Goal: Task Accomplishment & Management: Use online tool/utility

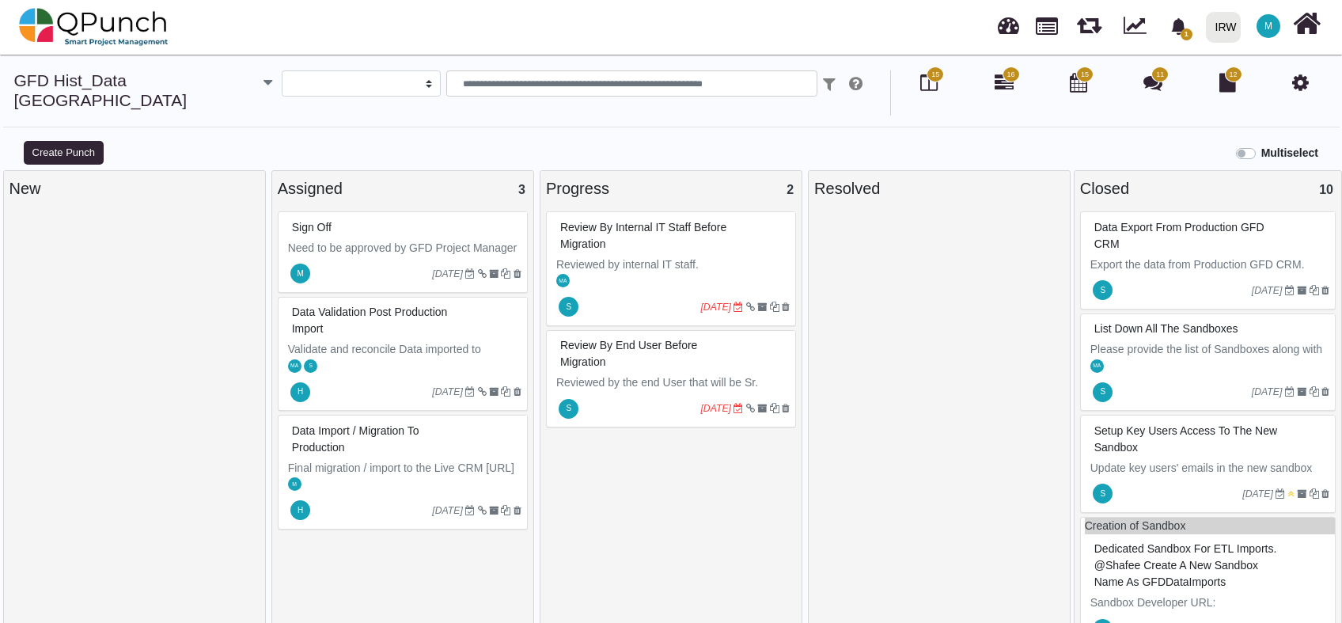
select select
click at [1040, 24] on link at bounding box center [1046, 24] width 22 height 27
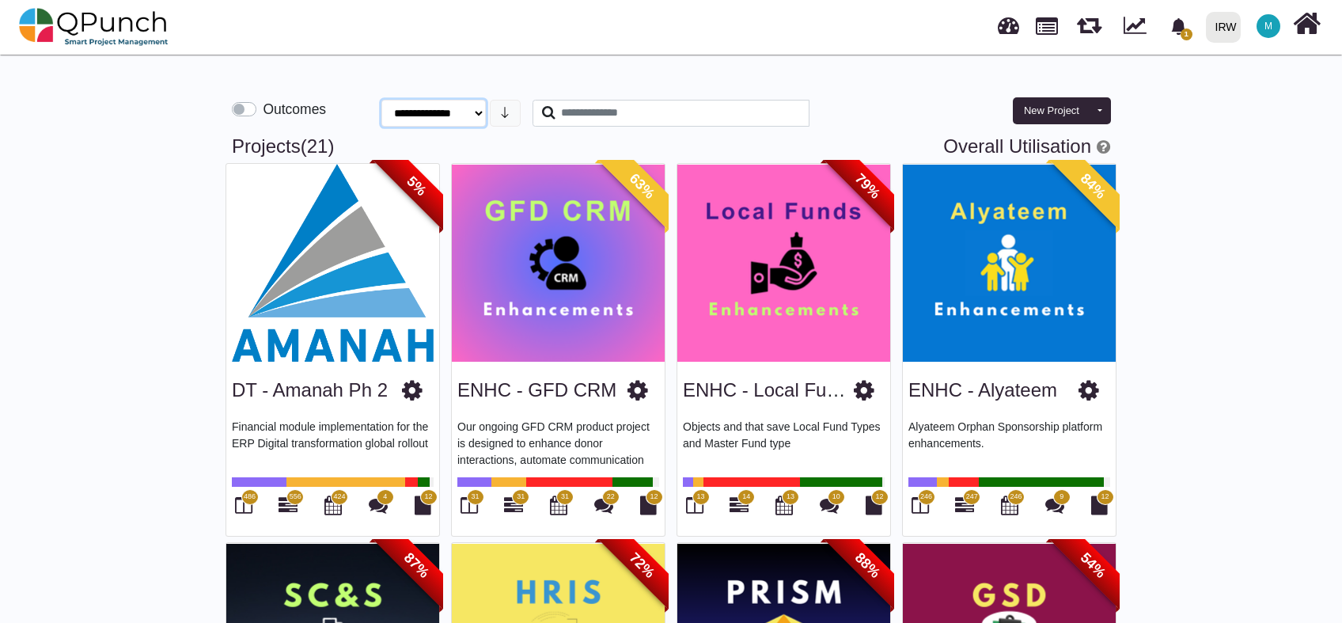
click at [474, 119] on select "**********" at bounding box center [433, 113] width 104 height 27
click at [1186, 21] on icon "bell fill" at bounding box center [1178, 26] width 17 height 17
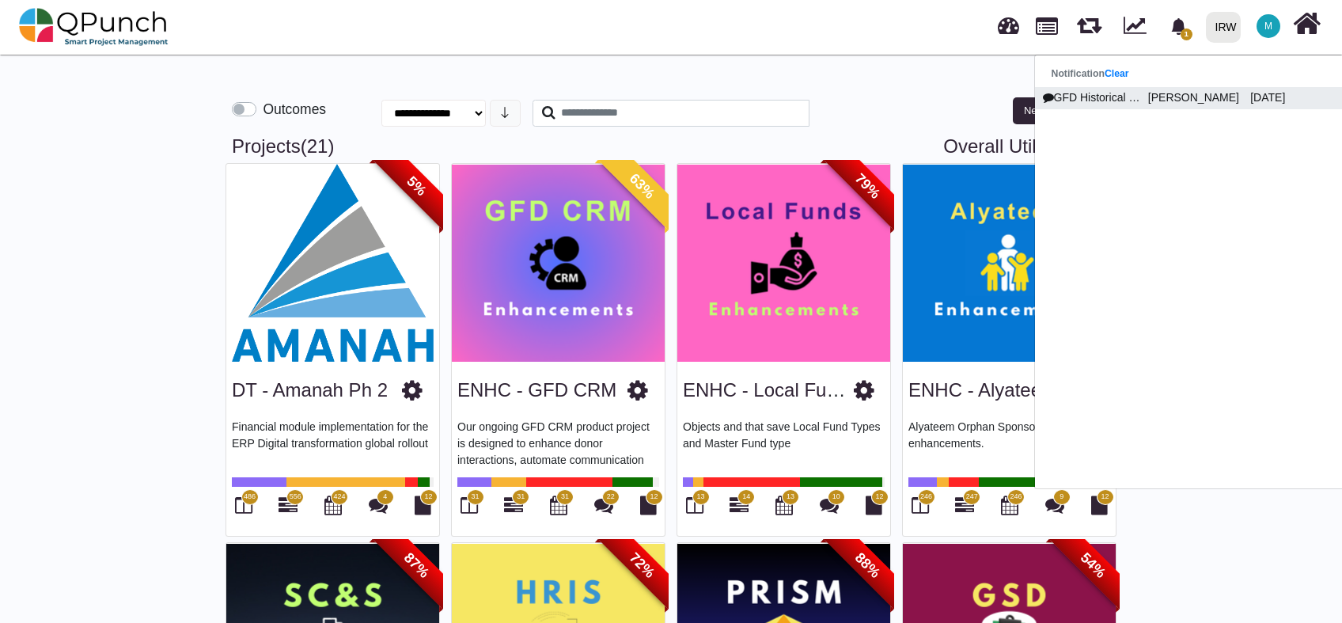
click at [1168, 99] on p "[PERSON_NAME]" at bounding box center [1192, 97] width 102 height 17
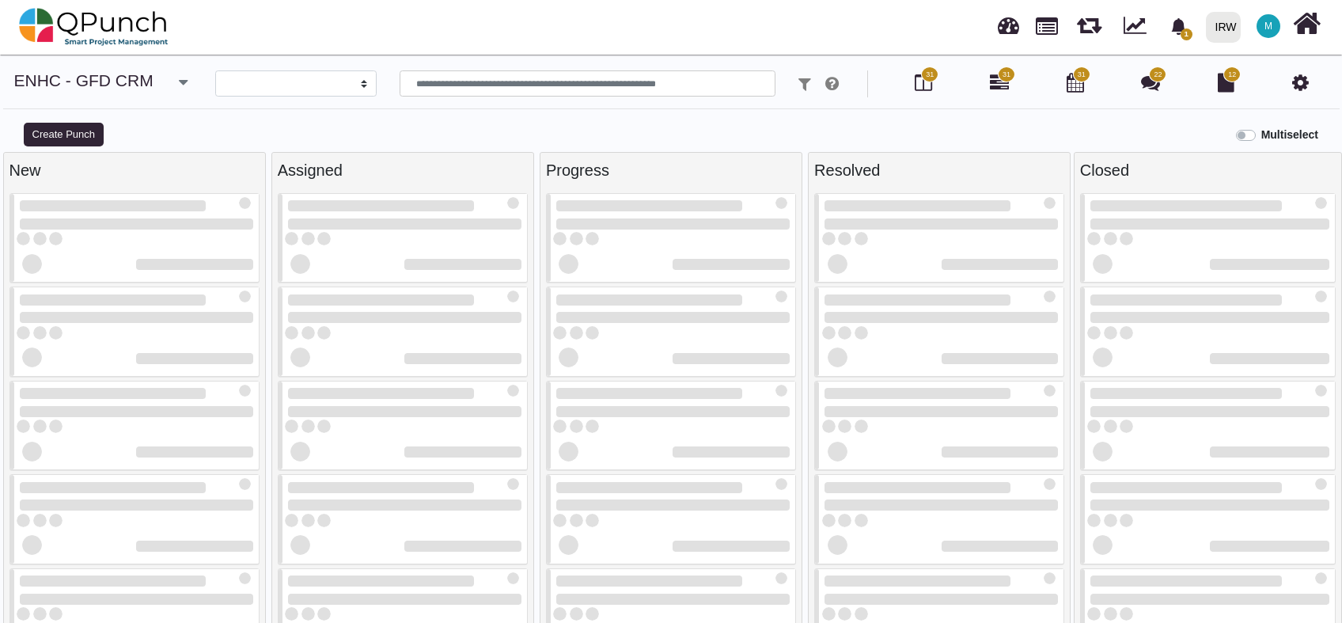
select select
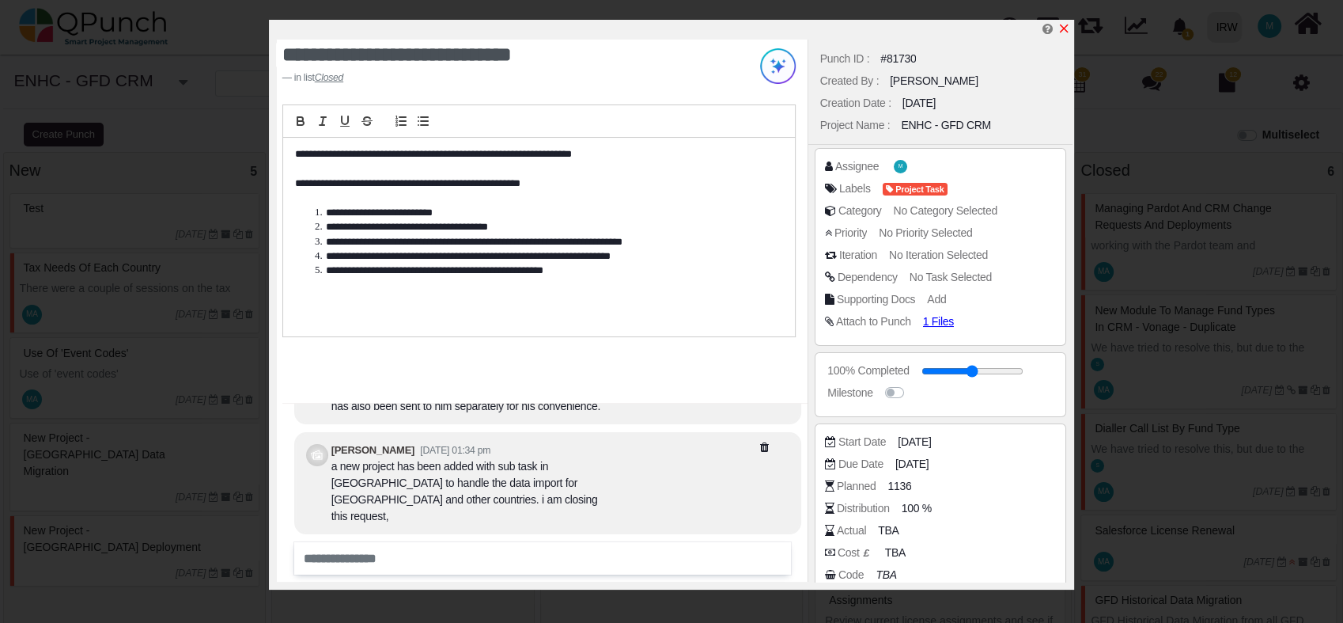
click at [1065, 27] on icon "x" at bounding box center [1064, 29] width 9 height 9
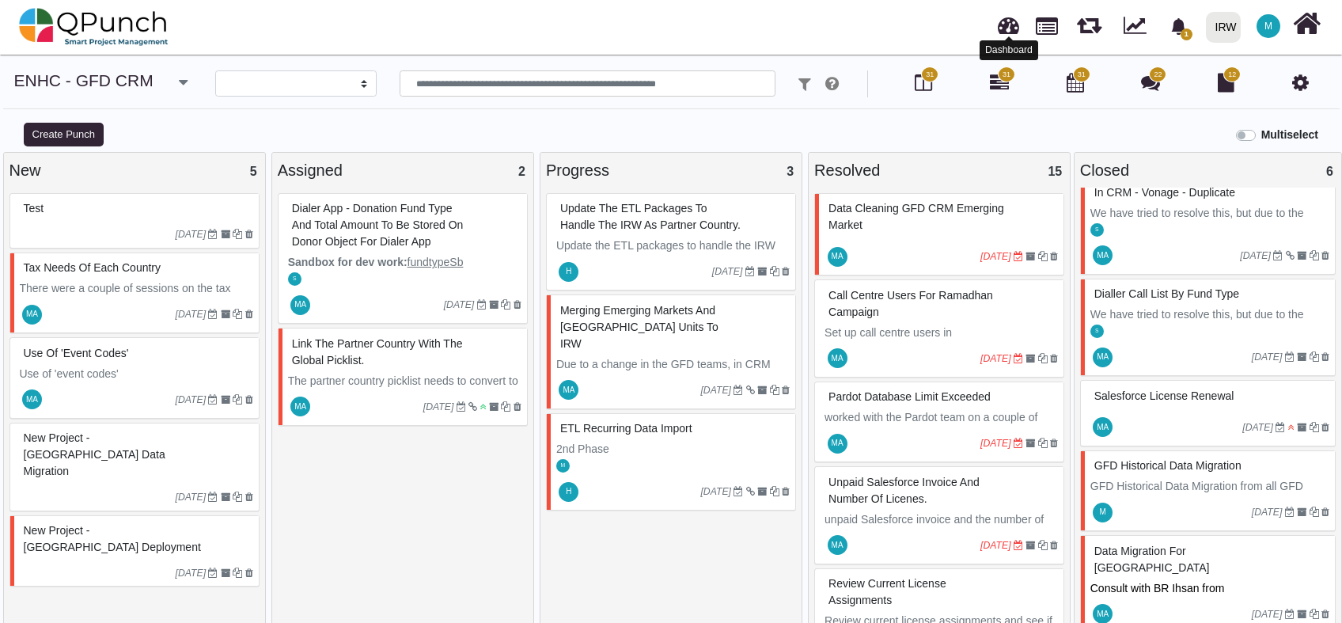
click at [1000, 29] on link at bounding box center [1007, 23] width 21 height 26
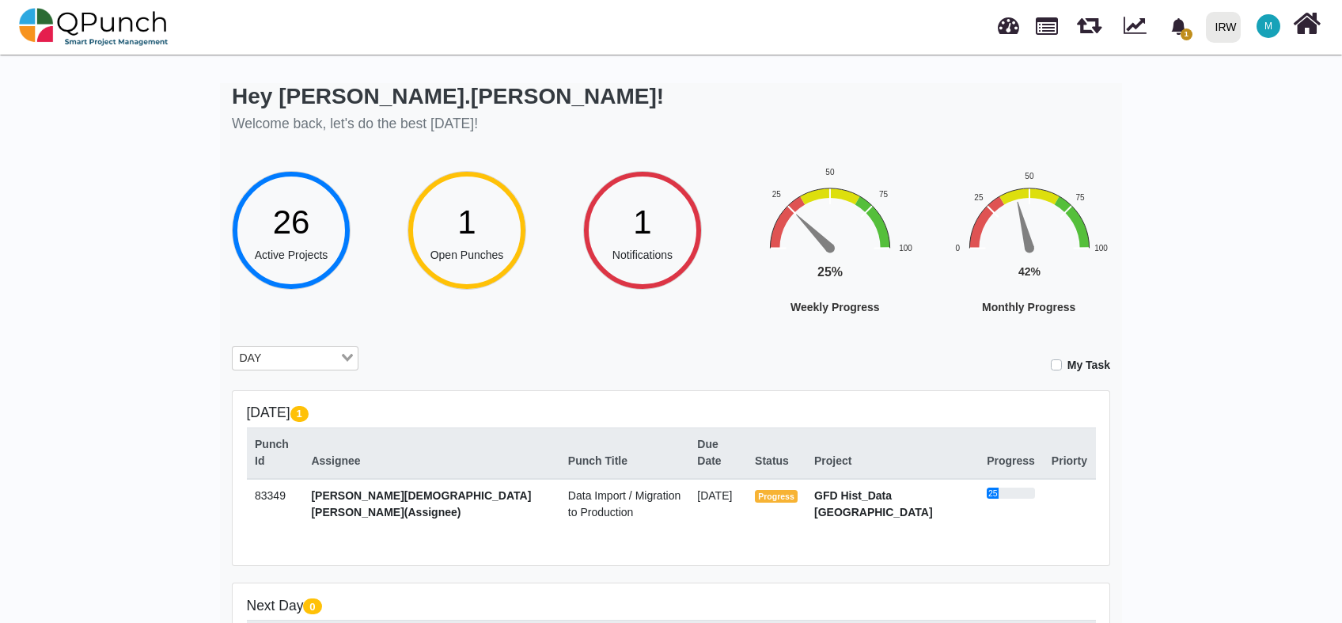
scroll to position [117, 0]
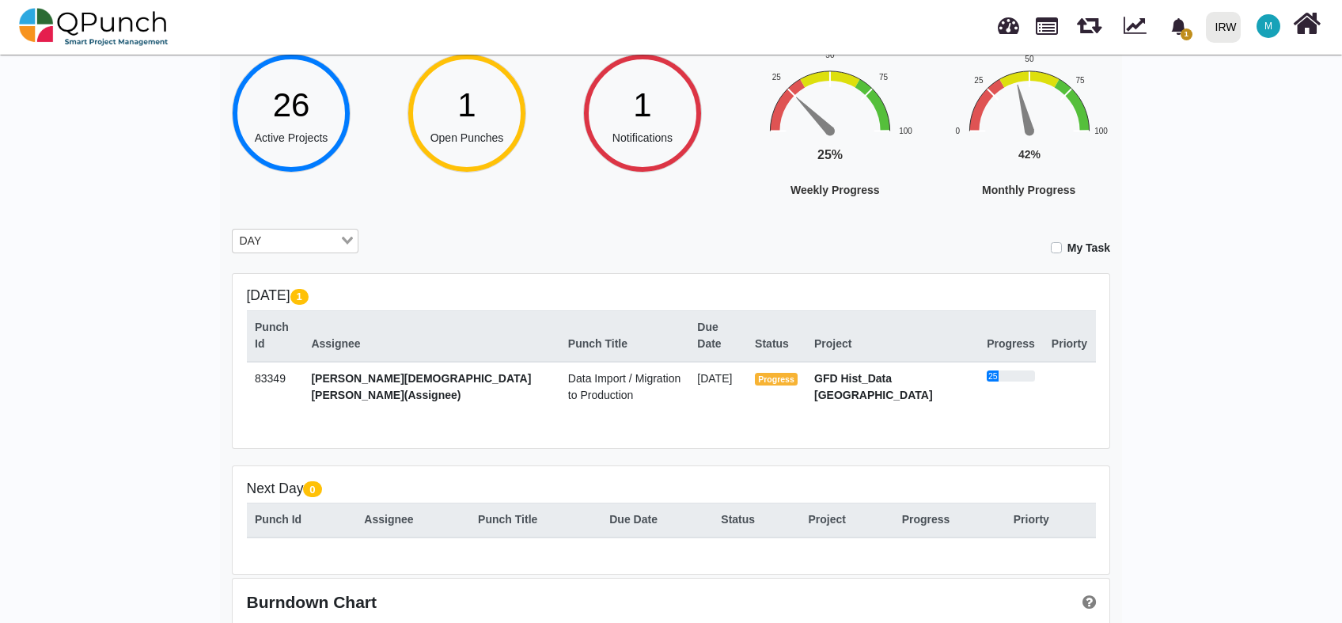
click at [926, 372] on strong "GFD Hist_Data [GEOGRAPHIC_DATA]" at bounding box center [873, 386] width 119 height 29
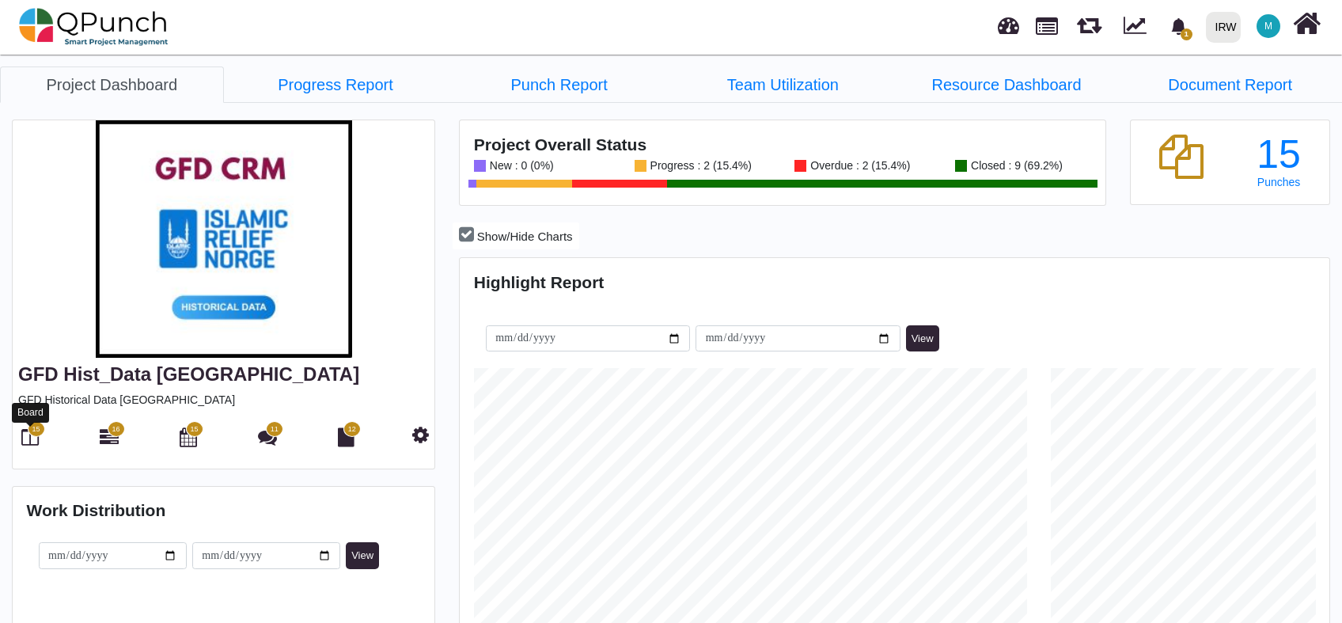
click at [26, 443] on icon at bounding box center [29, 436] width 17 height 19
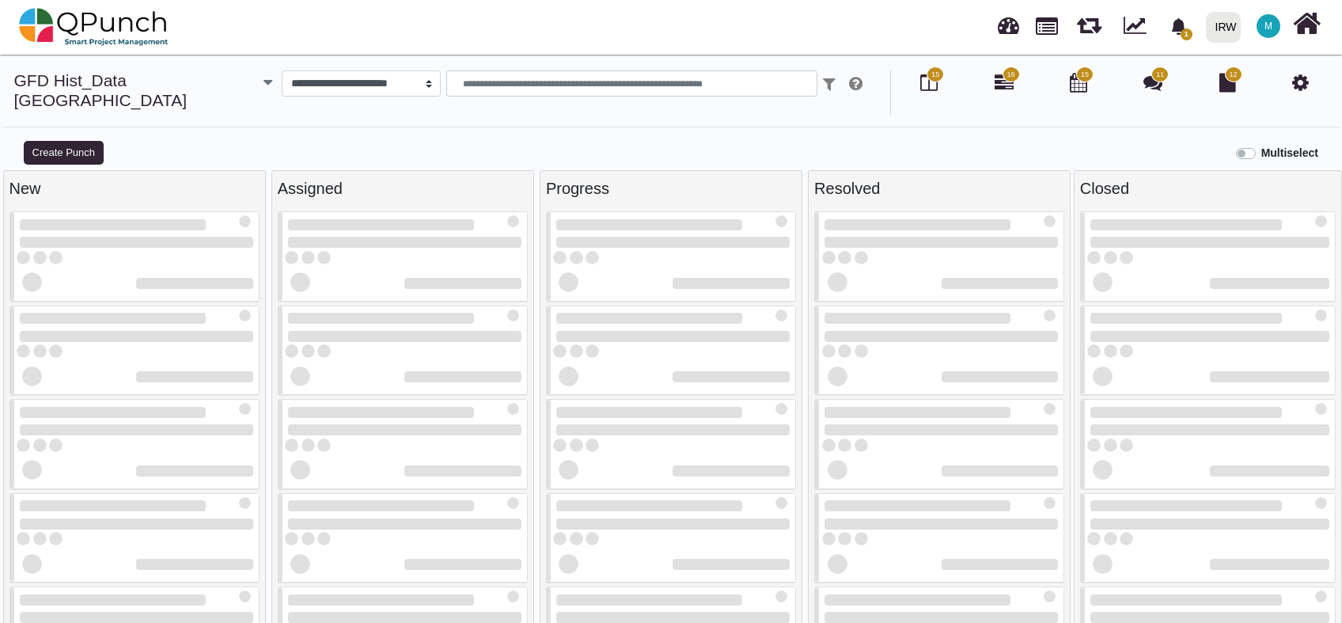
select select
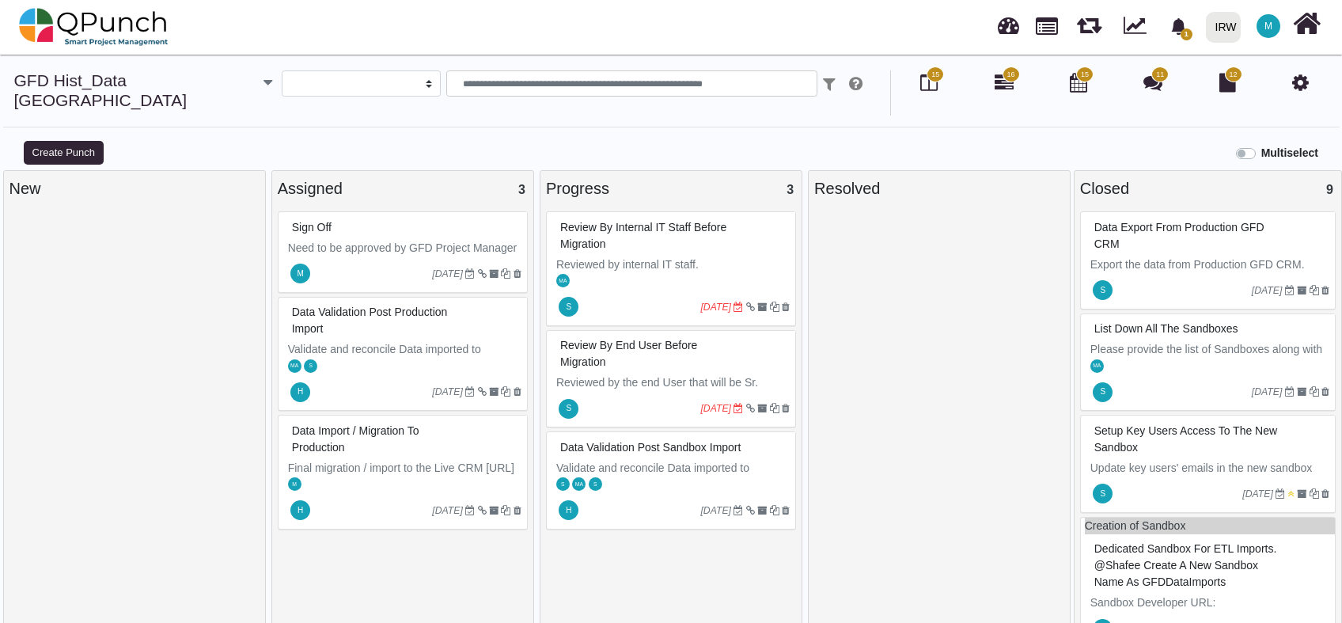
click at [889, 211] on div at bounding box center [939, 429] width 250 height 437
